Goal: Information Seeking & Learning: Learn about a topic

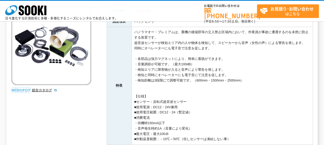
scroll to position [129, 0]
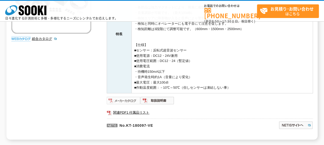
click at [125, 101] on img at bounding box center [124, 101] width 34 height 8
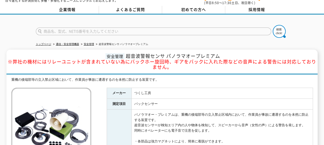
scroll to position [0, 0]
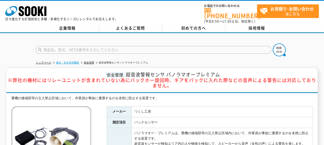
click at [68, 61] on link "通信・安全管理機器" at bounding box center [67, 62] width 23 height 3
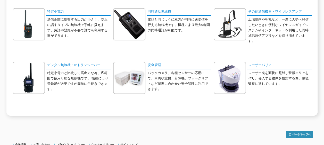
scroll to position [103, 0]
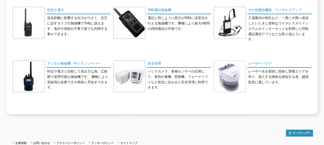
click at [238, 67] on img at bounding box center [230, 76] width 32 height 32
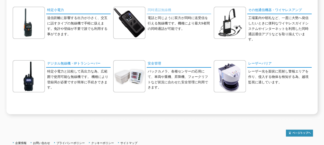
click at [155, 8] on link "同時通話無線機" at bounding box center [179, 10] width 64 height 7
click at [153, 61] on link "安全管理" at bounding box center [179, 63] width 64 height 7
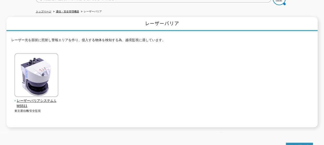
scroll to position [52, 0]
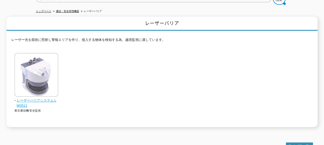
click at [33, 98] on span "レーザーバリアシステム LMS511" at bounding box center [36, 103] width 44 height 11
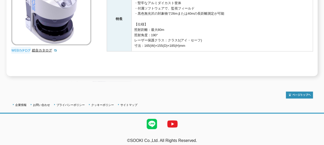
scroll to position [131, 0]
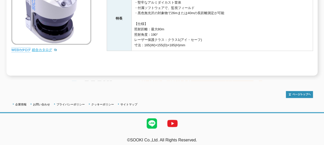
click at [43, 48] on link "総合カタログ" at bounding box center [44, 50] width 25 height 4
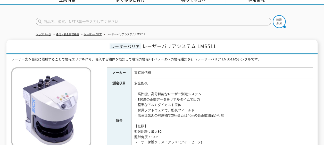
scroll to position [28, 0]
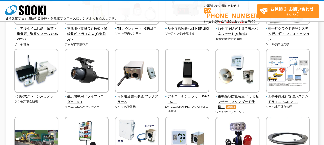
scroll to position [506, 0]
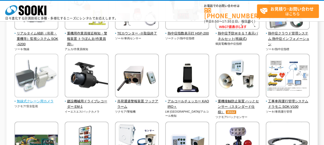
click at [37, 79] on img at bounding box center [36, 76] width 44 height 45
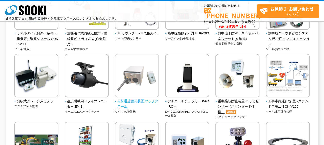
click at [131, 81] on img at bounding box center [137, 76] width 44 height 45
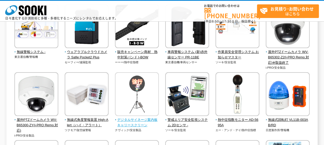
scroll to position [326, 0]
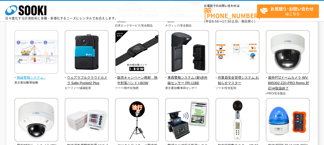
click at [28, 60] on img at bounding box center [36, 52] width 44 height 45
click at [27, 78] on span "無線警報システム -" at bounding box center [36, 77] width 44 height 5
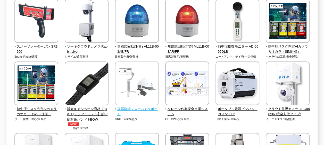
scroll to position [16, 0]
